Goal: Task Accomplishment & Management: Manage account settings

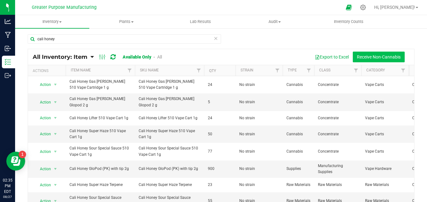
scroll to position [208, 0]
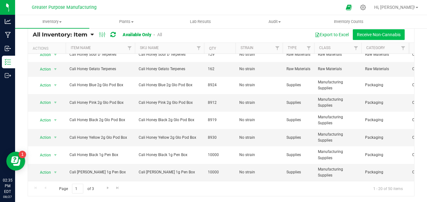
click at [358, 35] on button "Receive Non-Cannabis" at bounding box center [379, 34] width 52 height 11
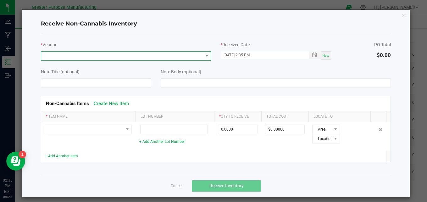
click at [74, 54] on span at bounding box center [122, 56] width 162 height 9
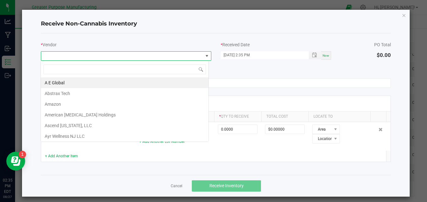
scroll to position [9, 168]
type input "lobo"
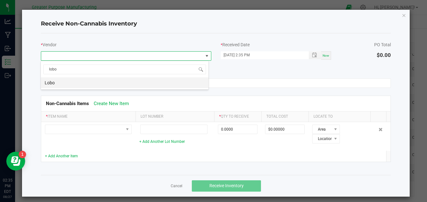
click at [53, 81] on li "Lobo" at bounding box center [125, 82] width 168 height 11
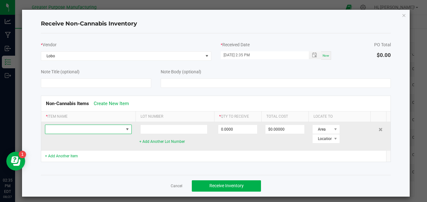
click at [56, 129] on span at bounding box center [84, 129] width 78 height 9
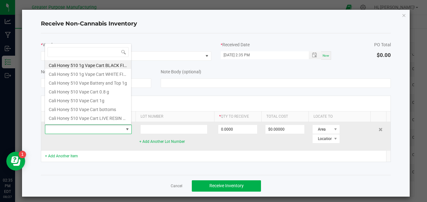
scroll to position [9, 87]
type input "lobo"
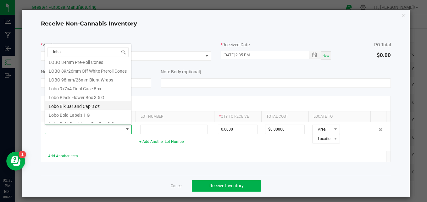
scroll to position [63, 0]
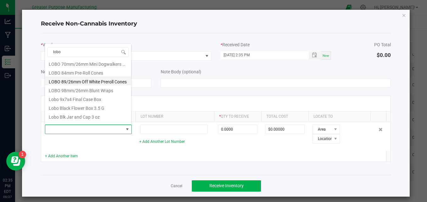
click at [79, 83] on li "LOBO 89/26mm Off White Preroll Cones" at bounding box center [88, 80] width 86 height 9
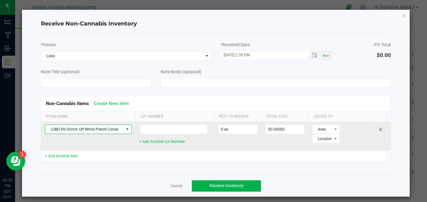
click at [97, 127] on span "LOBO 89/26mm Off White Preroll Cones" at bounding box center [84, 129] width 78 height 9
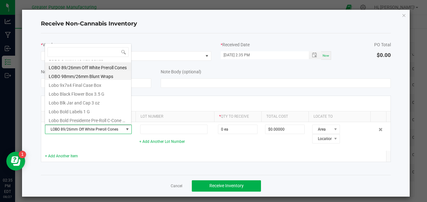
scroll to position [889, 0]
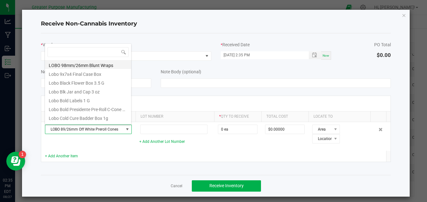
click at [76, 66] on li "LOBO 98mm/26mm Blunt Wraps" at bounding box center [88, 64] width 86 height 9
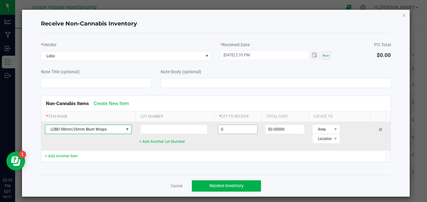
click at [235, 128] on input "0" at bounding box center [237, 129] width 39 height 9
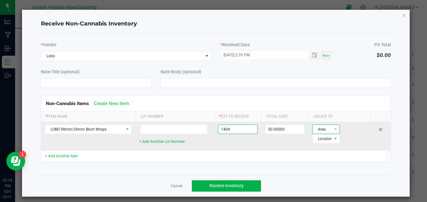
type input "1404 ea"
click at [327, 130] on span "Area" at bounding box center [322, 129] width 19 height 9
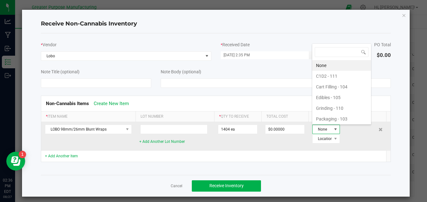
scroll to position [9, 24]
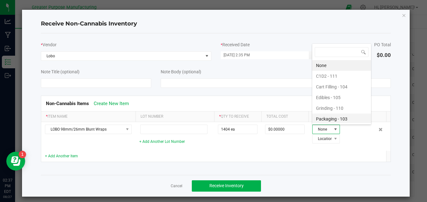
click at [328, 119] on li "Packaging - 103" at bounding box center [341, 119] width 59 height 11
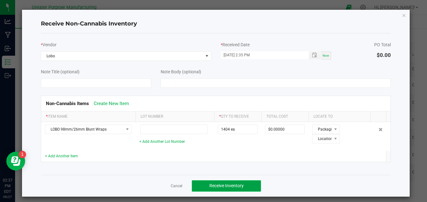
click at [224, 187] on span "Receive Inventory" at bounding box center [226, 185] width 34 height 5
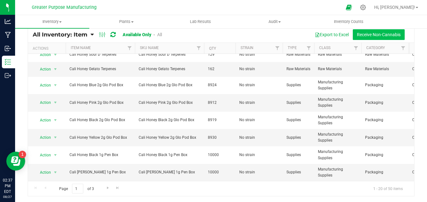
click at [362, 32] on button "Receive Non-Cannabis" at bounding box center [379, 34] width 52 height 11
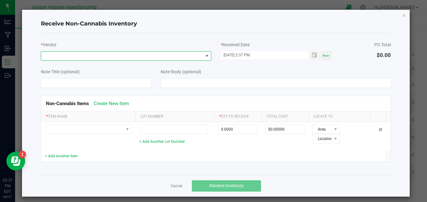
click at [64, 54] on span at bounding box center [122, 56] width 162 height 9
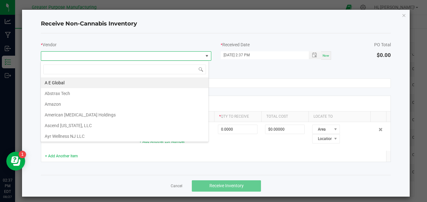
scroll to position [9, 168]
type input "LOBO"
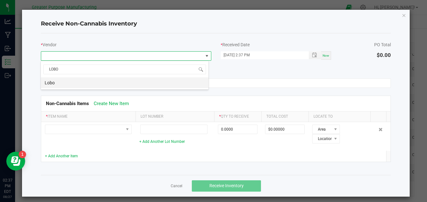
click at [53, 84] on li "Lobo" at bounding box center [125, 82] width 168 height 11
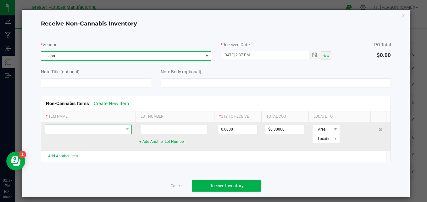
click at [53, 126] on span at bounding box center [84, 129] width 78 height 9
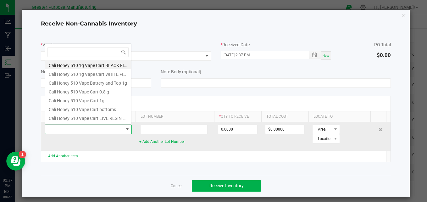
scroll to position [9, 87]
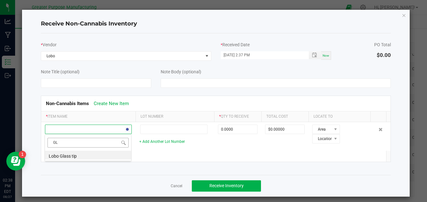
type input "G"
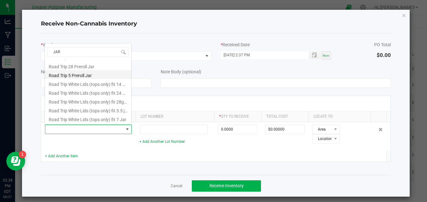
scroll to position [0, 0]
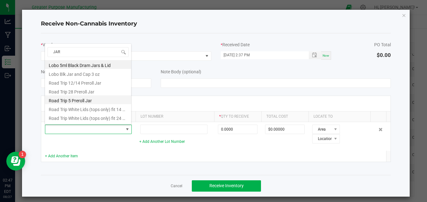
type input "JAR"
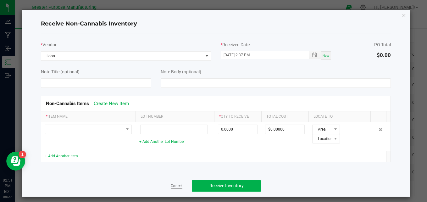
click at [171, 186] on link "Cancel" at bounding box center [177, 185] width 12 height 5
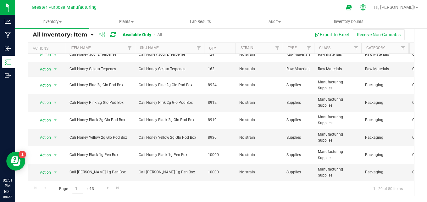
click at [366, 5] on icon at bounding box center [363, 7] width 7 height 7
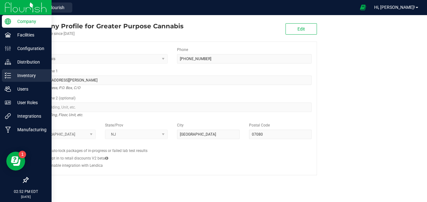
click at [25, 73] on p "Inventory" at bounding box center [30, 76] width 38 height 8
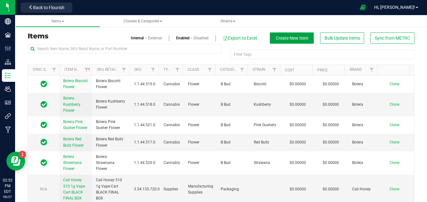
click at [285, 43] on button "Create New Item" at bounding box center [292, 37] width 44 height 11
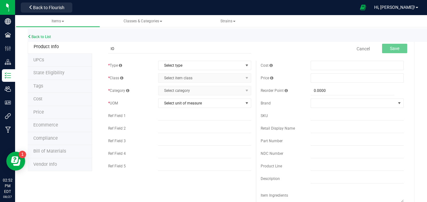
type input "l"
type input "LOBO"
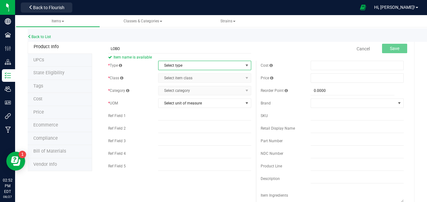
click at [177, 66] on span "Select type" at bounding box center [200, 65] width 85 height 9
click at [357, 46] on link "Cancel" at bounding box center [363, 49] width 13 height 6
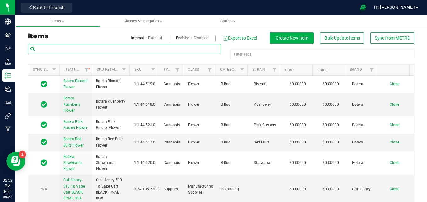
click at [65, 49] on input "text" at bounding box center [124, 48] width 193 height 9
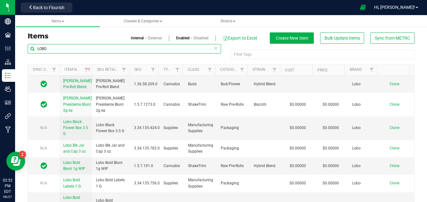
scroll to position [354, 0]
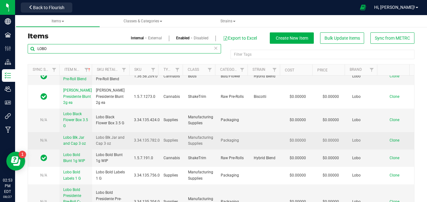
type input "LOBO"
drag, startPoint x: 110, startPoint y: 169, endPoint x: 94, endPoint y: 160, distance: 18.4
click at [94, 149] on td "Lobo Blk Jar and Cap 3 oz" at bounding box center [111, 140] width 38 height 17
copy span "Lobo Blk Jar and Cap 3 oz"
click at [385, 149] on td "Clone" at bounding box center [397, 140] width 33 height 17
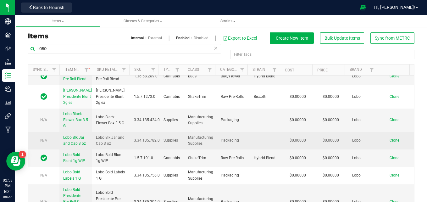
click at [390, 142] on span "Clone" at bounding box center [395, 140] width 10 height 4
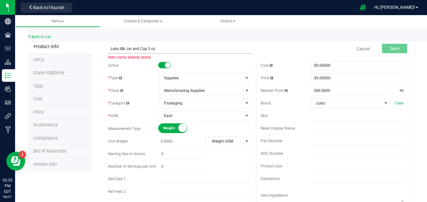
click at [125, 48] on input "Lobo Blk Jar and Cap 3 oz" at bounding box center [179, 48] width 143 height 9
click at [175, 46] on input "Lobo Blk GLASS Jar and Cap 3 oz" at bounding box center [179, 48] width 143 height 9
click at [162, 47] on input "Lobo Blk GLASS Jar and Cap 3 oz" at bounding box center [179, 48] width 143 height 9
drag, startPoint x: 174, startPoint y: 50, endPoint x: 98, endPoint y: 41, distance: 76.1
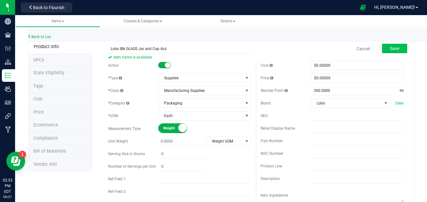
type input "Lobo Blk GLASS Jar and Cap 4oz"
click at [395, 49] on button "Save" at bounding box center [394, 48] width 25 height 9
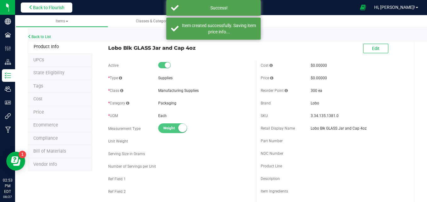
click at [36, 8] on span "Back to Flourish" at bounding box center [48, 7] width 31 height 5
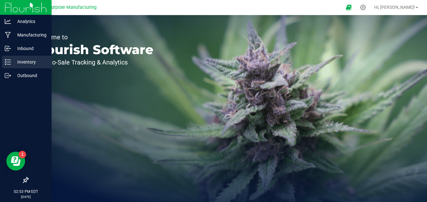
click at [20, 65] on p "Inventory" at bounding box center [30, 62] width 38 height 8
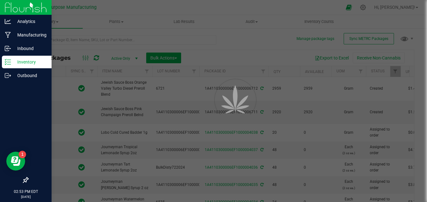
click at [361, 58] on div at bounding box center [213, 101] width 427 height 202
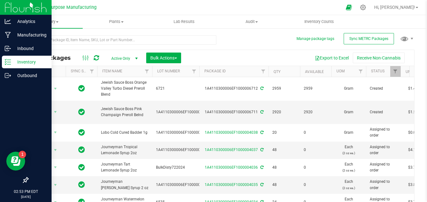
click at [361, 58] on button "Receive Non-Cannabis" at bounding box center [379, 58] width 52 height 11
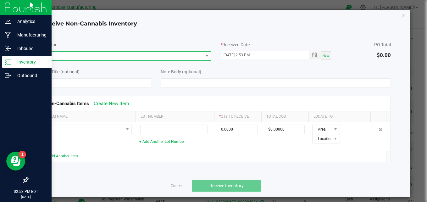
click at [78, 55] on span at bounding box center [122, 56] width 162 height 9
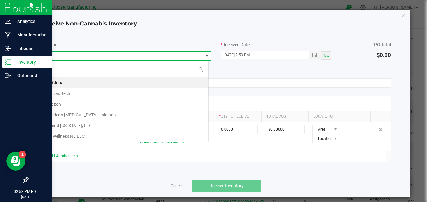
scroll to position [9, 168]
type input "LOBO"
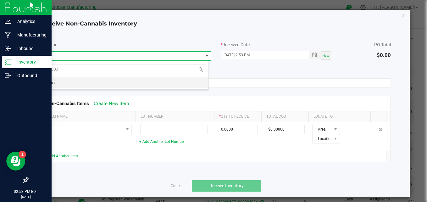
click at [46, 85] on li "Lobo" at bounding box center [125, 82] width 168 height 11
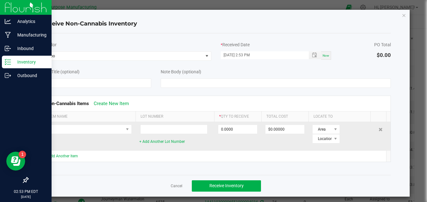
drag, startPoint x: 49, startPoint y: 124, endPoint x: 61, endPoint y: 148, distance: 27.7
click at [61, 148] on td at bounding box center [88, 136] width 94 height 29
click at [57, 129] on span at bounding box center [84, 129] width 78 height 9
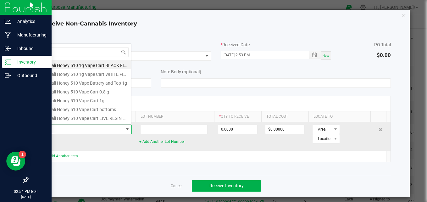
scroll to position [9, 87]
type input "Lobo Blk GLASS Jar and Cap 4oz"
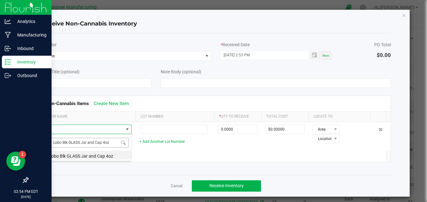
click at [70, 144] on input "Lobo Blk GLASS Jar and Cap 4oz" at bounding box center [87, 143] width 81 height 10
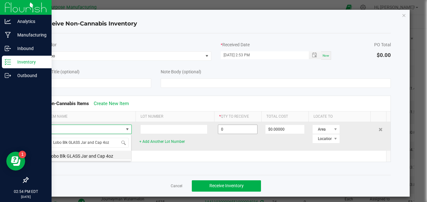
click at [239, 131] on input "0" at bounding box center [237, 129] width 39 height 9
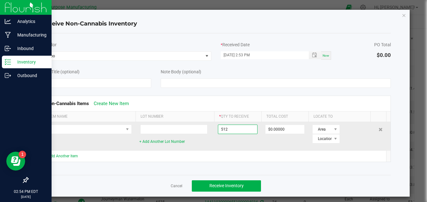
type input "512.0000"
type input "$0.00000"
click at [326, 128] on span "Area" at bounding box center [322, 129] width 19 height 9
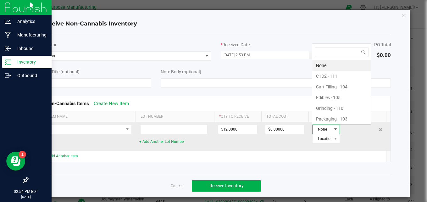
scroll to position [9, 24]
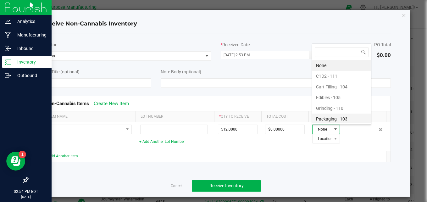
click at [323, 119] on li "Packaging - 103" at bounding box center [341, 119] width 59 height 11
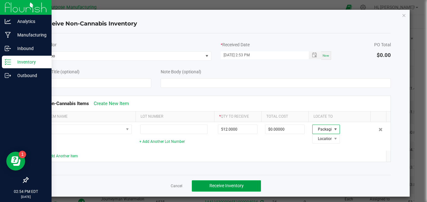
click at [218, 185] on span "Receive Inventory" at bounding box center [226, 185] width 34 height 5
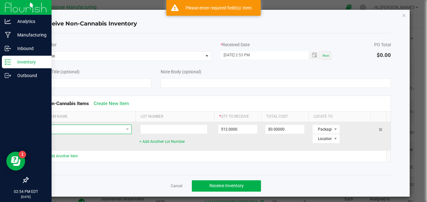
click at [118, 131] on span at bounding box center [84, 129] width 78 height 9
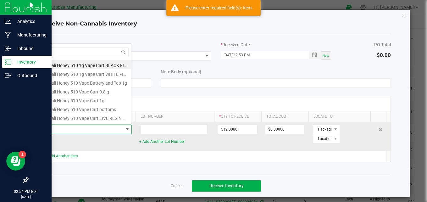
scroll to position [9, 87]
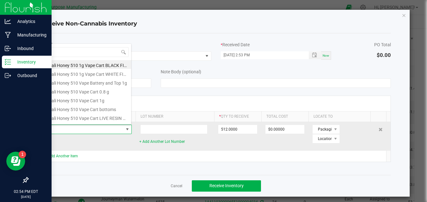
type input "Lobo Blk GLASS Jar and Cap 4oz"
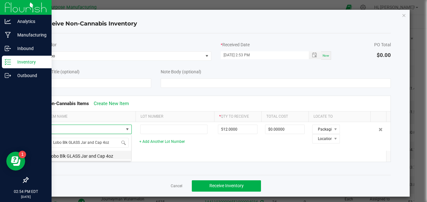
click at [95, 156] on li "Lobo Blk GLASS Jar and Cap 4oz" at bounding box center [88, 155] width 86 height 9
type input "512 ea"
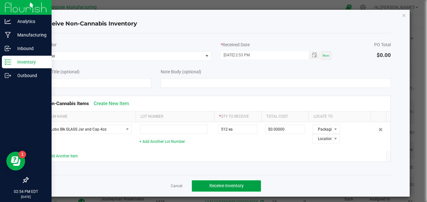
click at [224, 185] on span "Receive Inventory" at bounding box center [226, 185] width 34 height 5
